Goal: Task Accomplishment & Management: Use online tool/utility

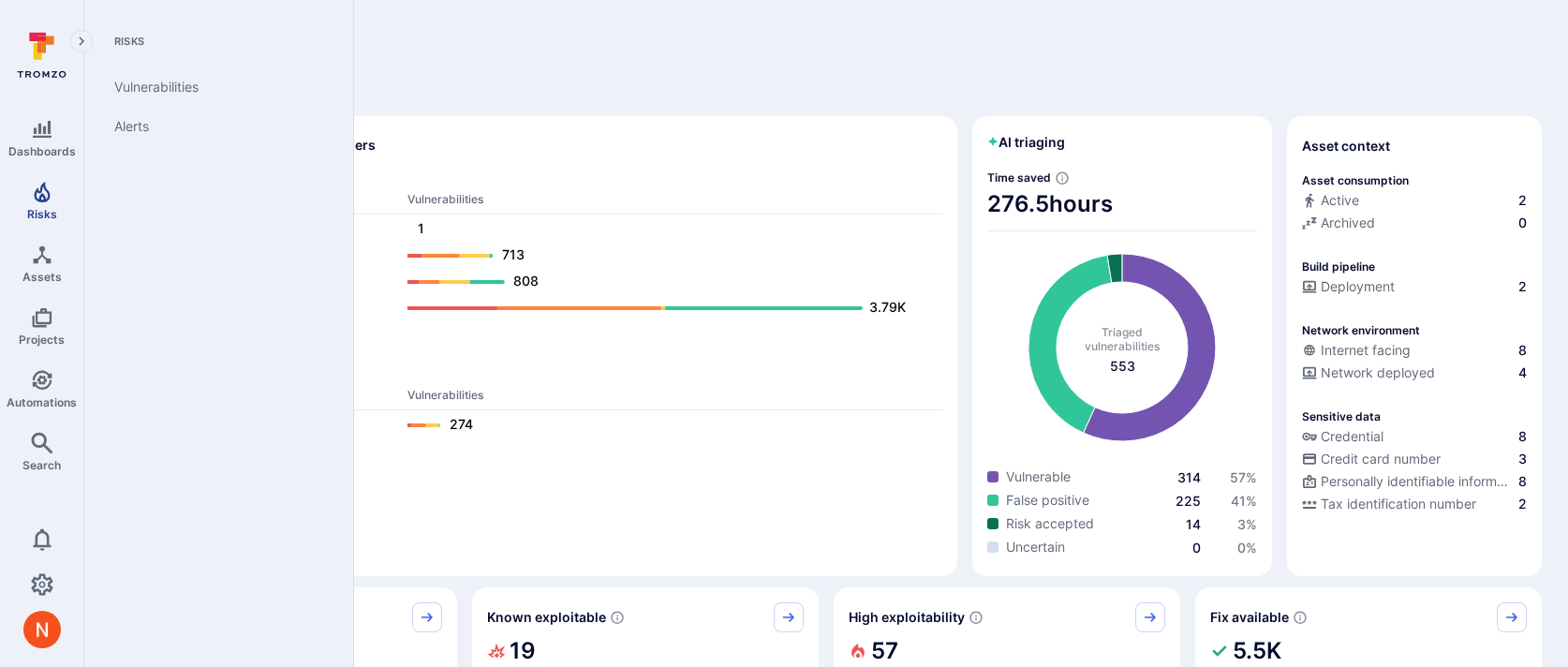
click at [48, 202] on link "Risks" at bounding box center [41, 201] width 84 height 55
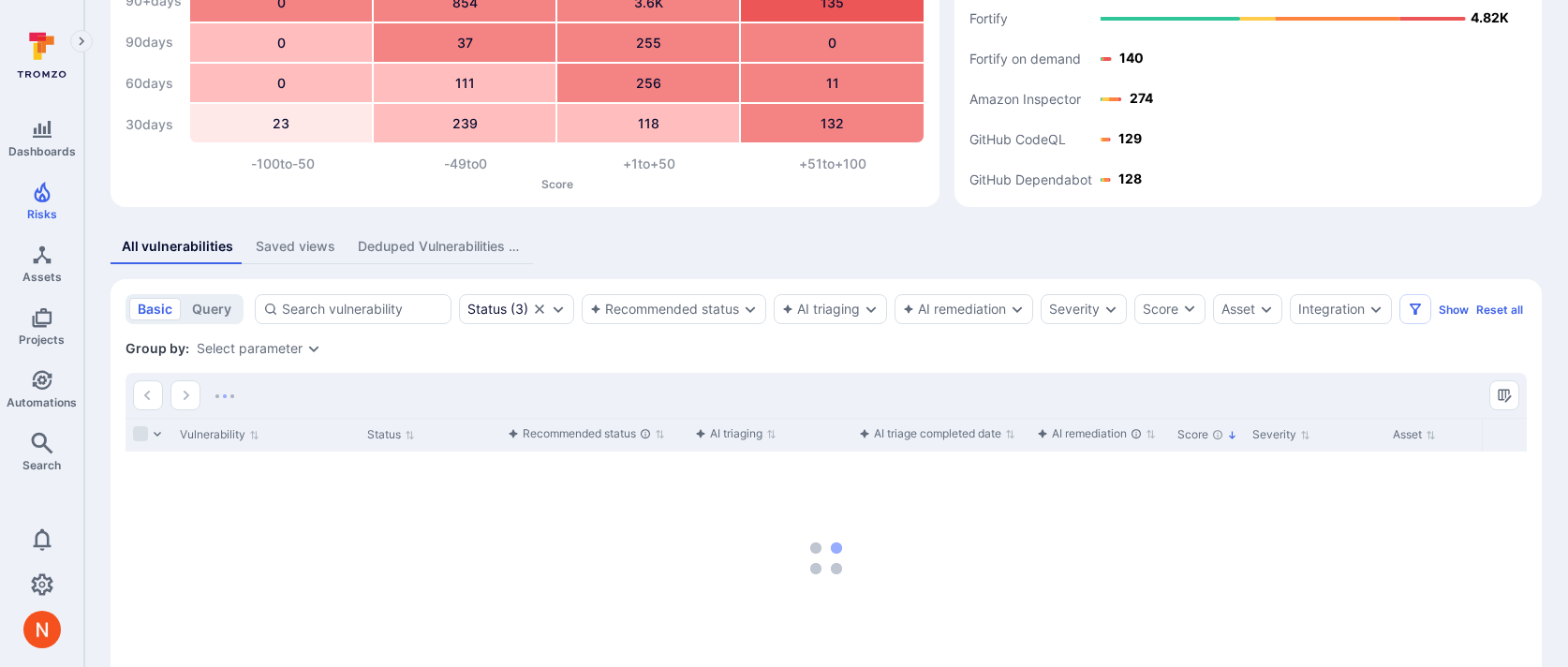
scroll to position [186, 0]
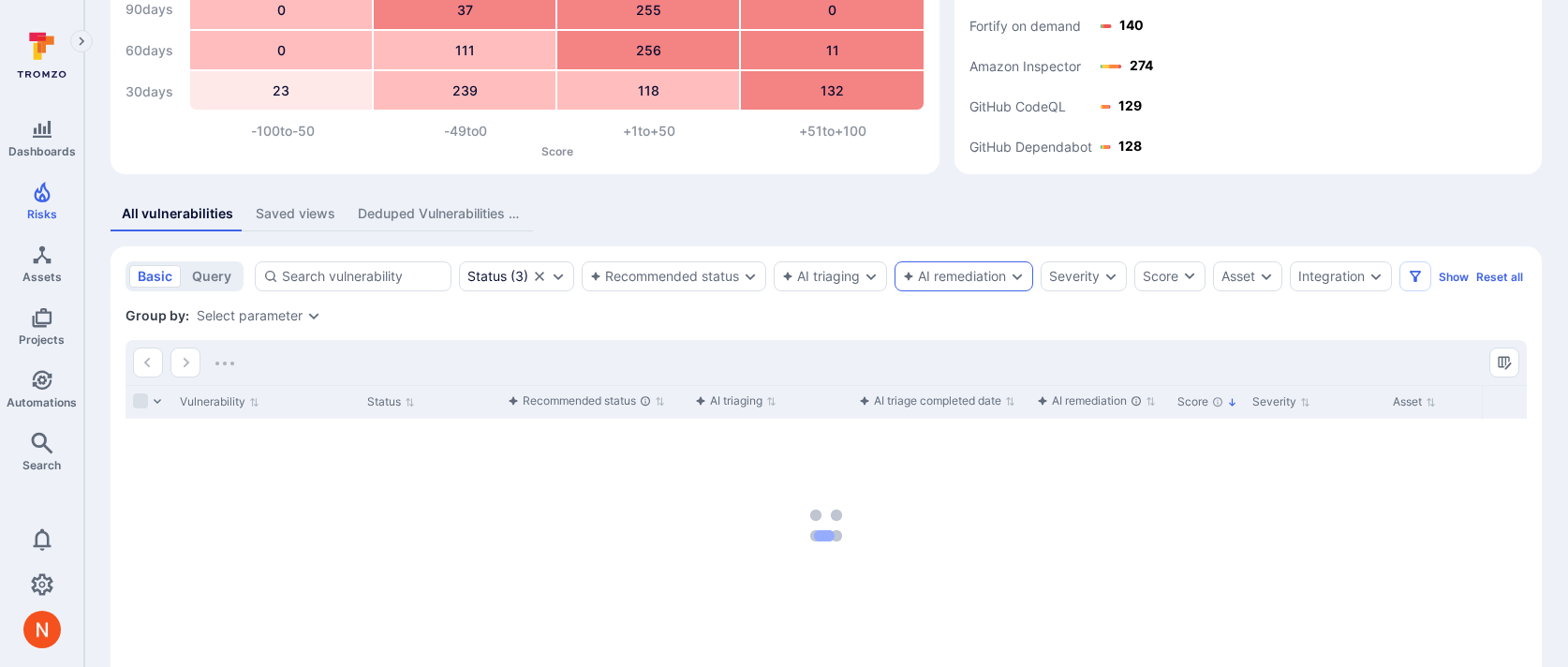
click at [935, 271] on div "AI remediation" at bounding box center [955, 276] width 103 height 15
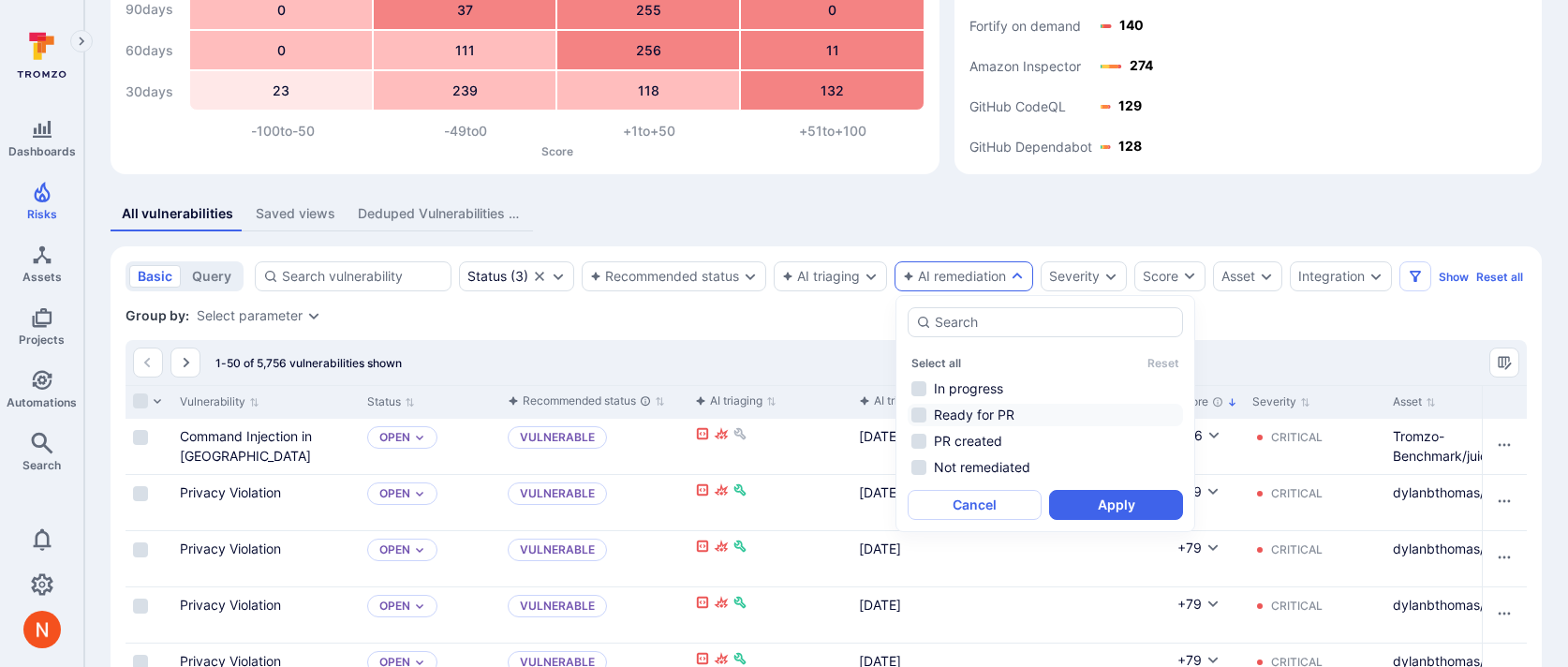
click at [1007, 411] on li "Ready for PR" at bounding box center [1045, 415] width 275 height 23
click at [1007, 440] on li "PR created" at bounding box center [1045, 442] width 275 height 23
click at [1070, 493] on button "Apply" at bounding box center [1115, 505] width 134 height 30
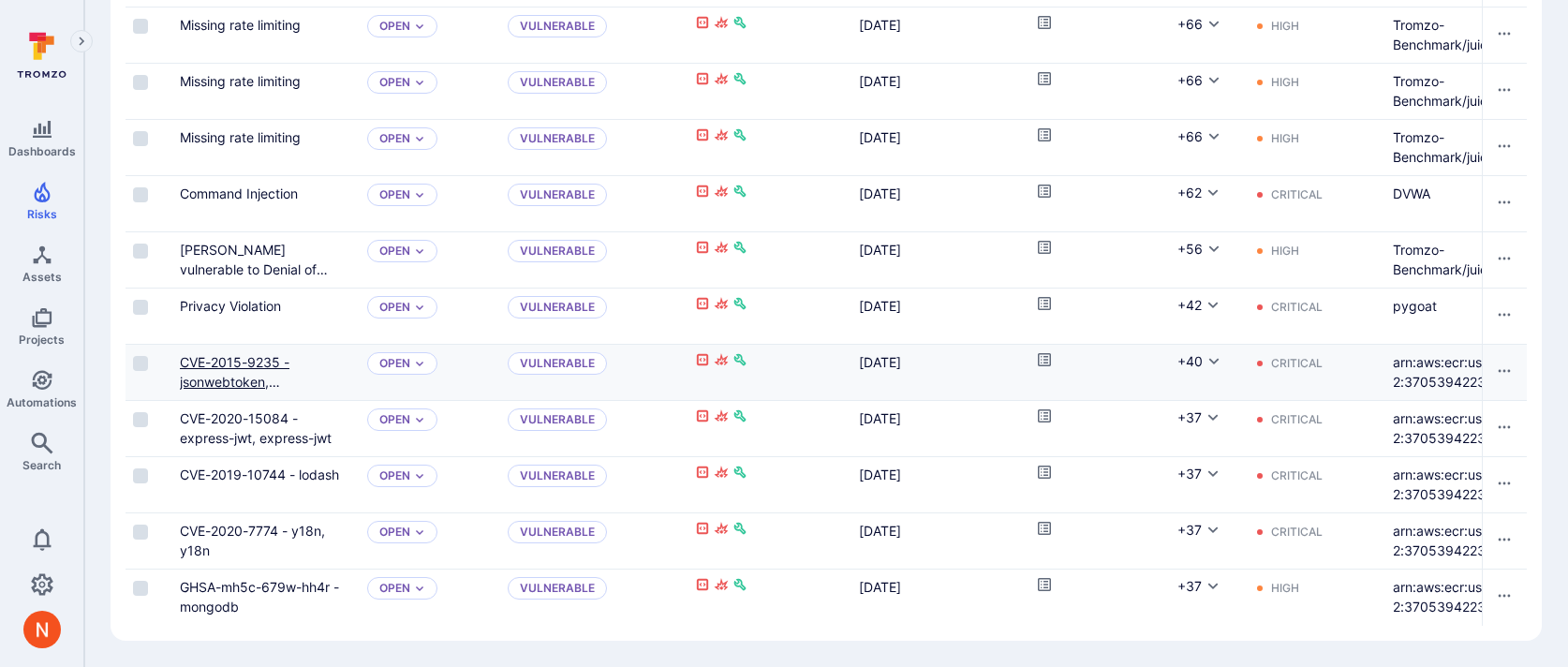
click at [251, 386] on link "CVE-2015-9235 - jsonwebtoken, jsonwebtoken and 1 more" at bounding box center [259, 381] width 158 height 55
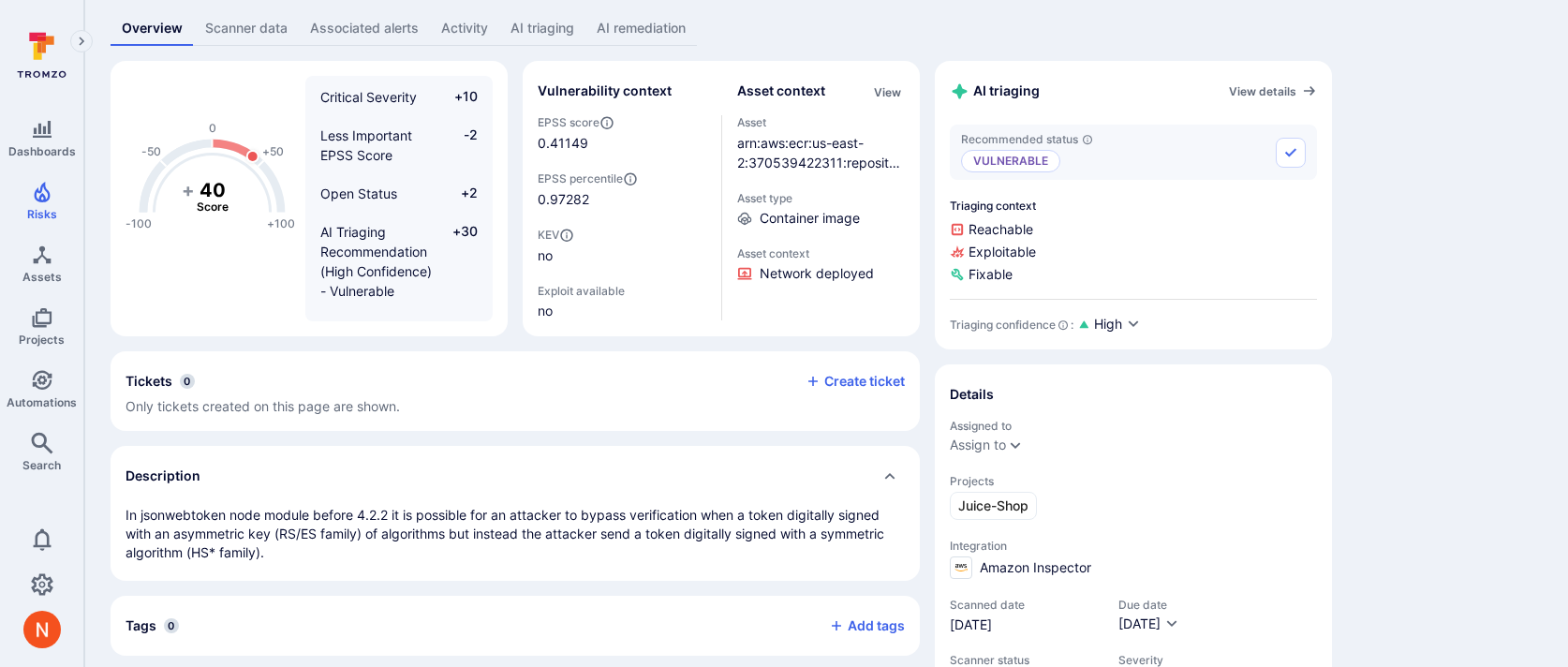
scroll to position [8, 0]
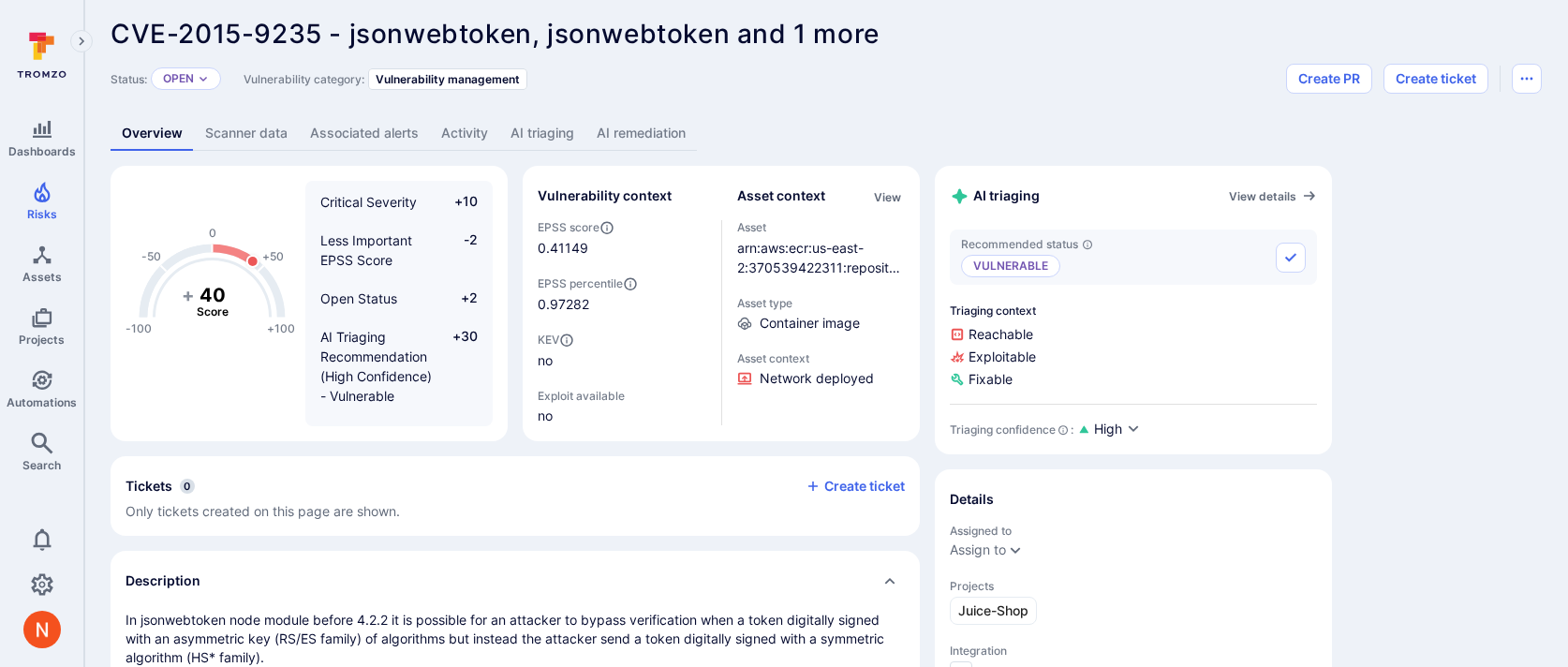
click at [647, 135] on link "AI remediation" at bounding box center [640, 133] width 112 height 35
